Goal: Navigation & Orientation: Find specific page/section

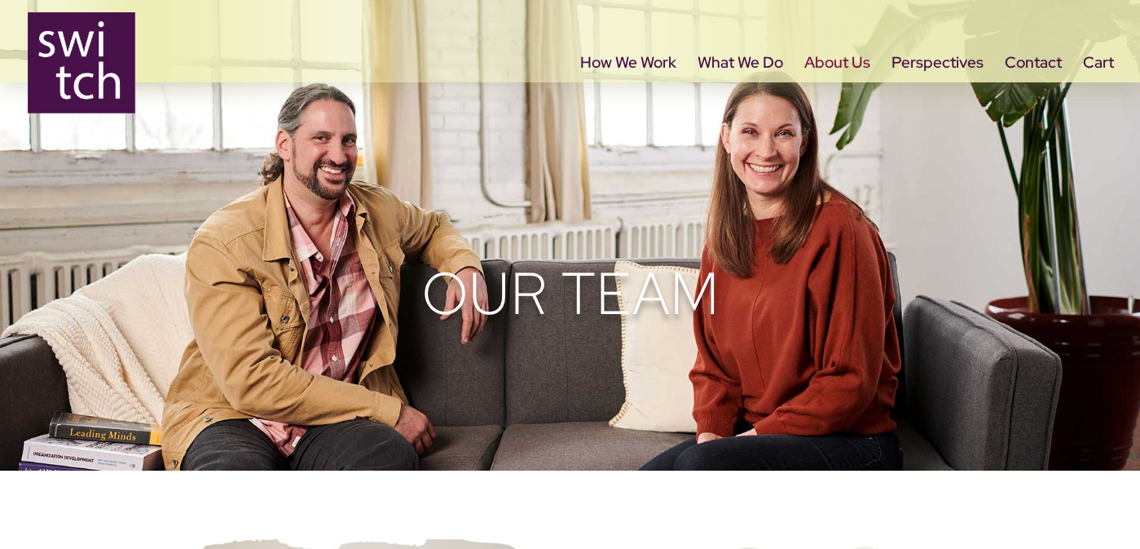
click at [77, 51] on img at bounding box center [82, 62] width 108 height 100
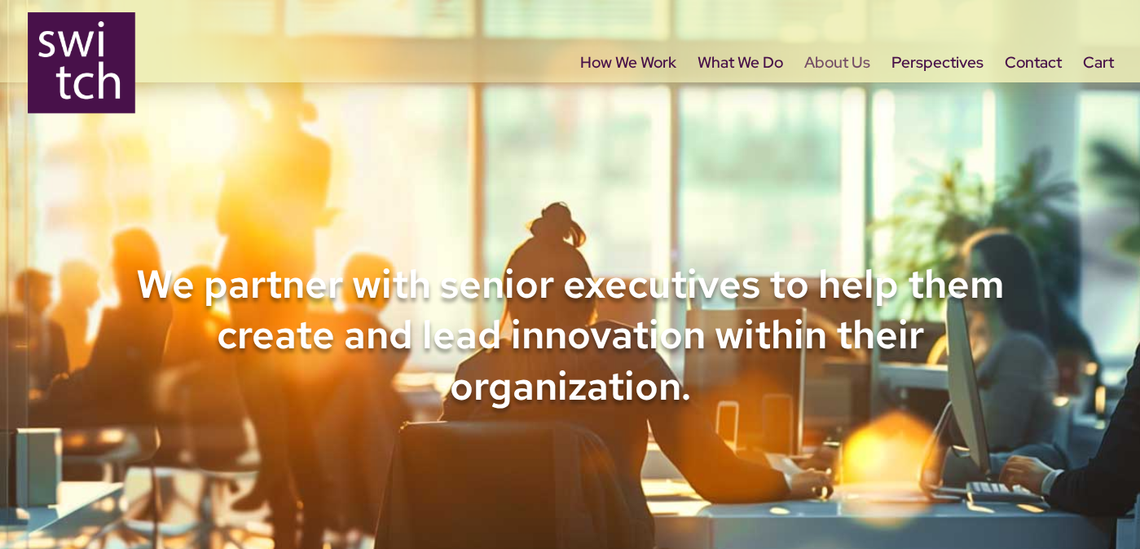
click at [836, 64] on link "About Us" at bounding box center [838, 91] width 66 height 68
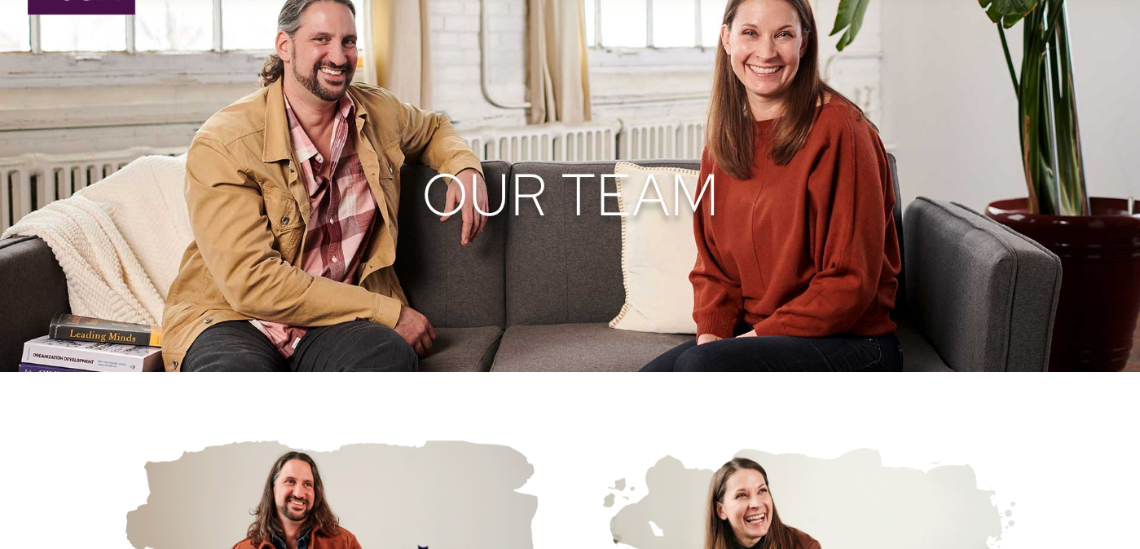
scroll to position [30, 0]
